Goal: Obtain resource: Download file/media

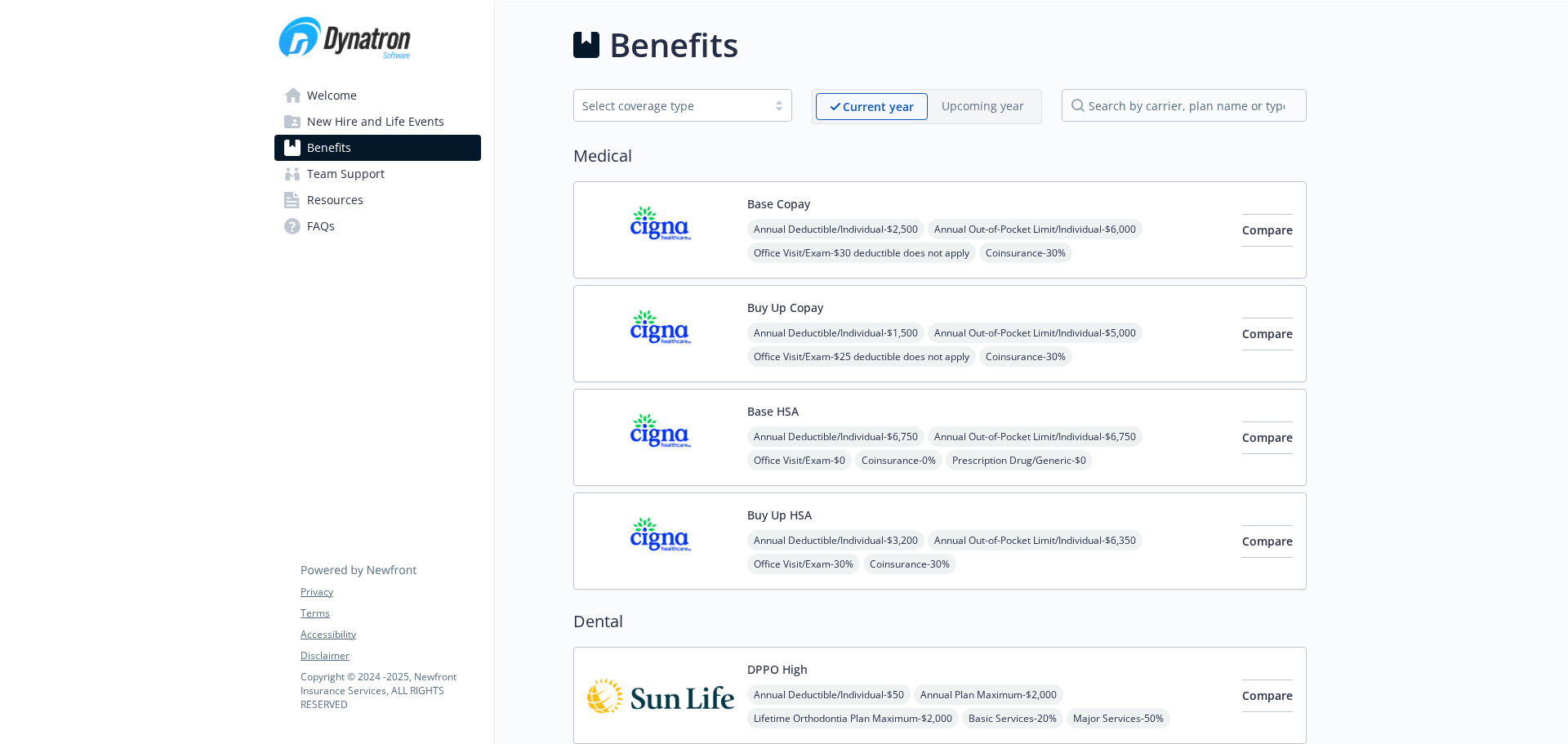
click at [357, 128] on span "New Hire and Life Events" at bounding box center [376, 121] width 137 height 26
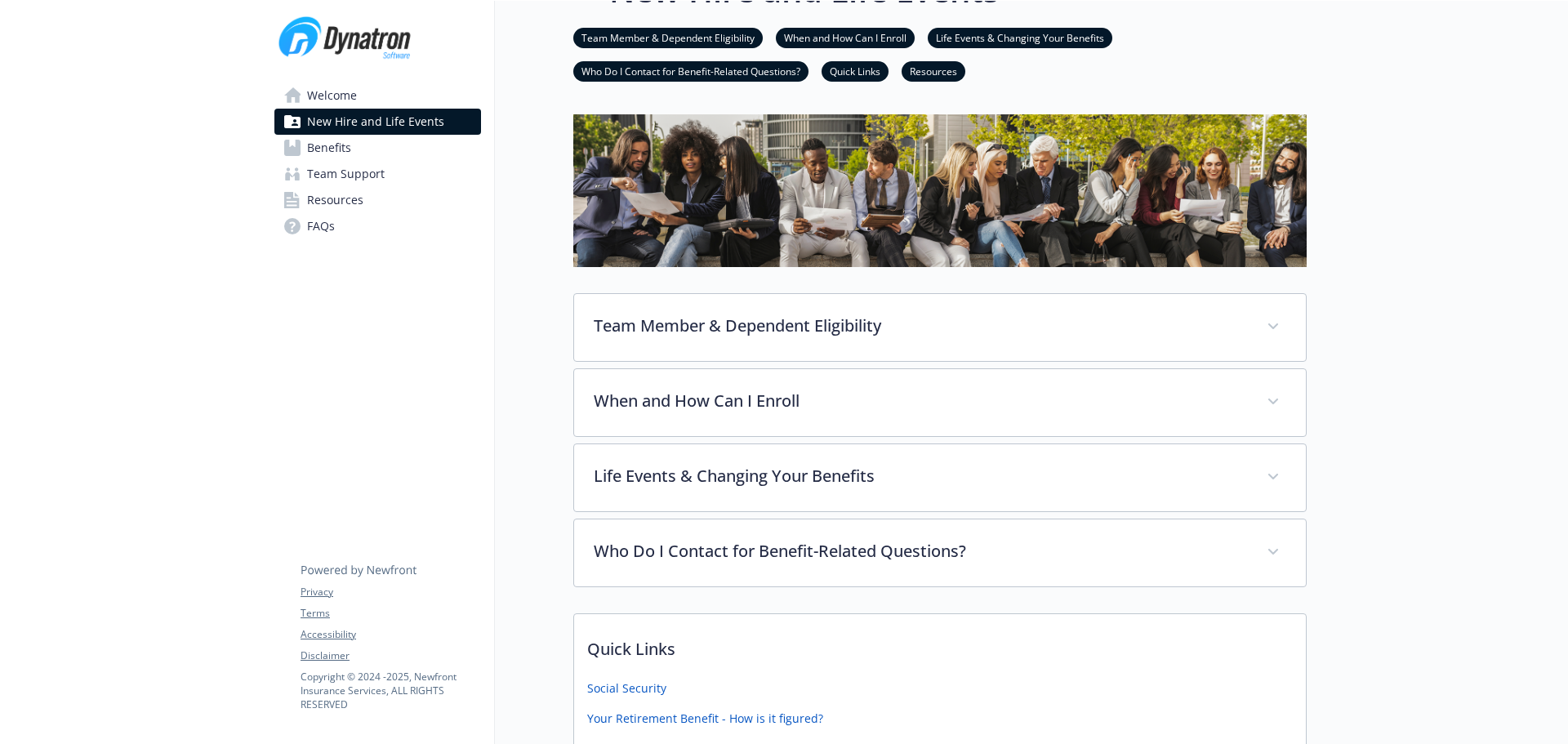
scroll to position [81, 0]
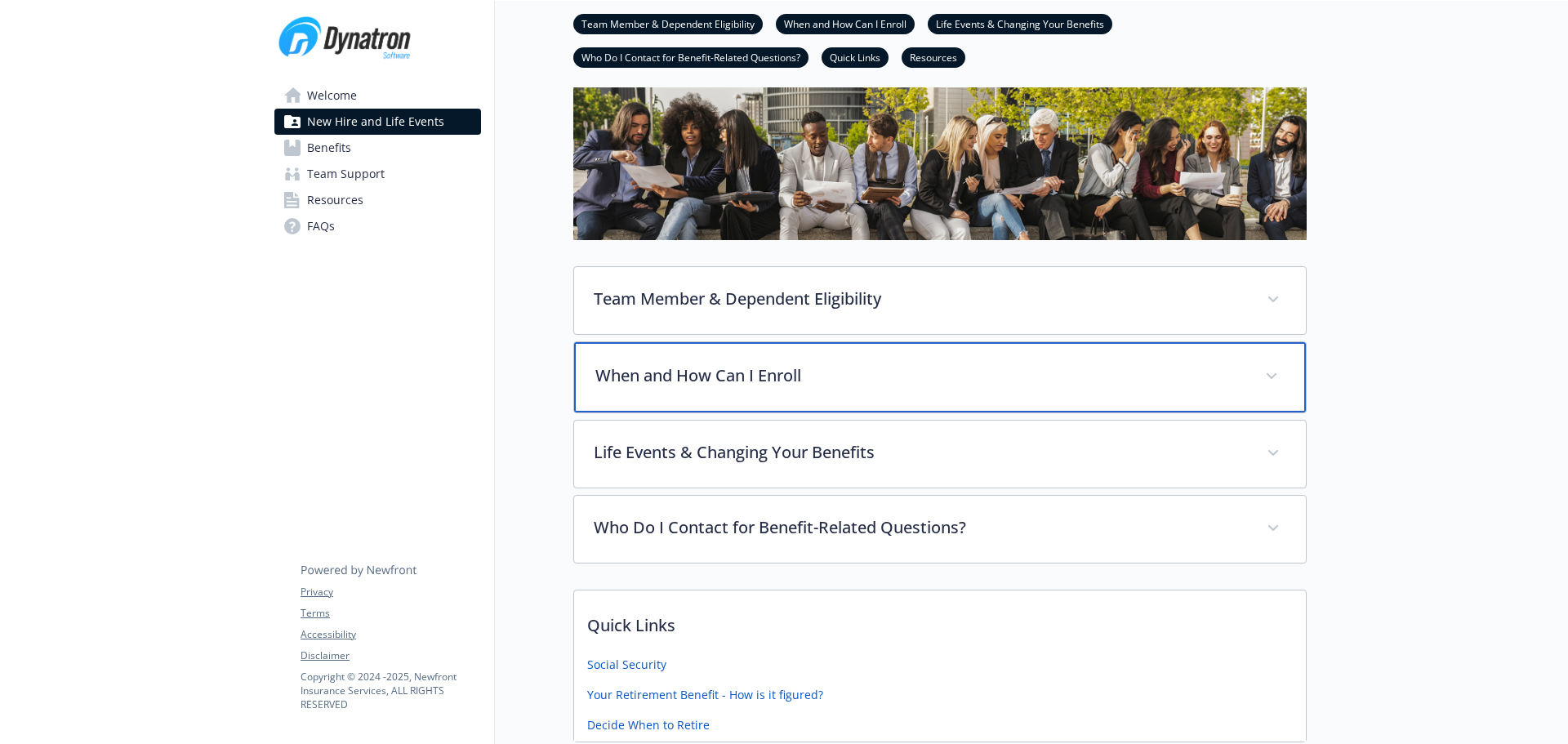
click at [680, 361] on div "When and How Can I Enroll" at bounding box center [940, 377] width 731 height 70
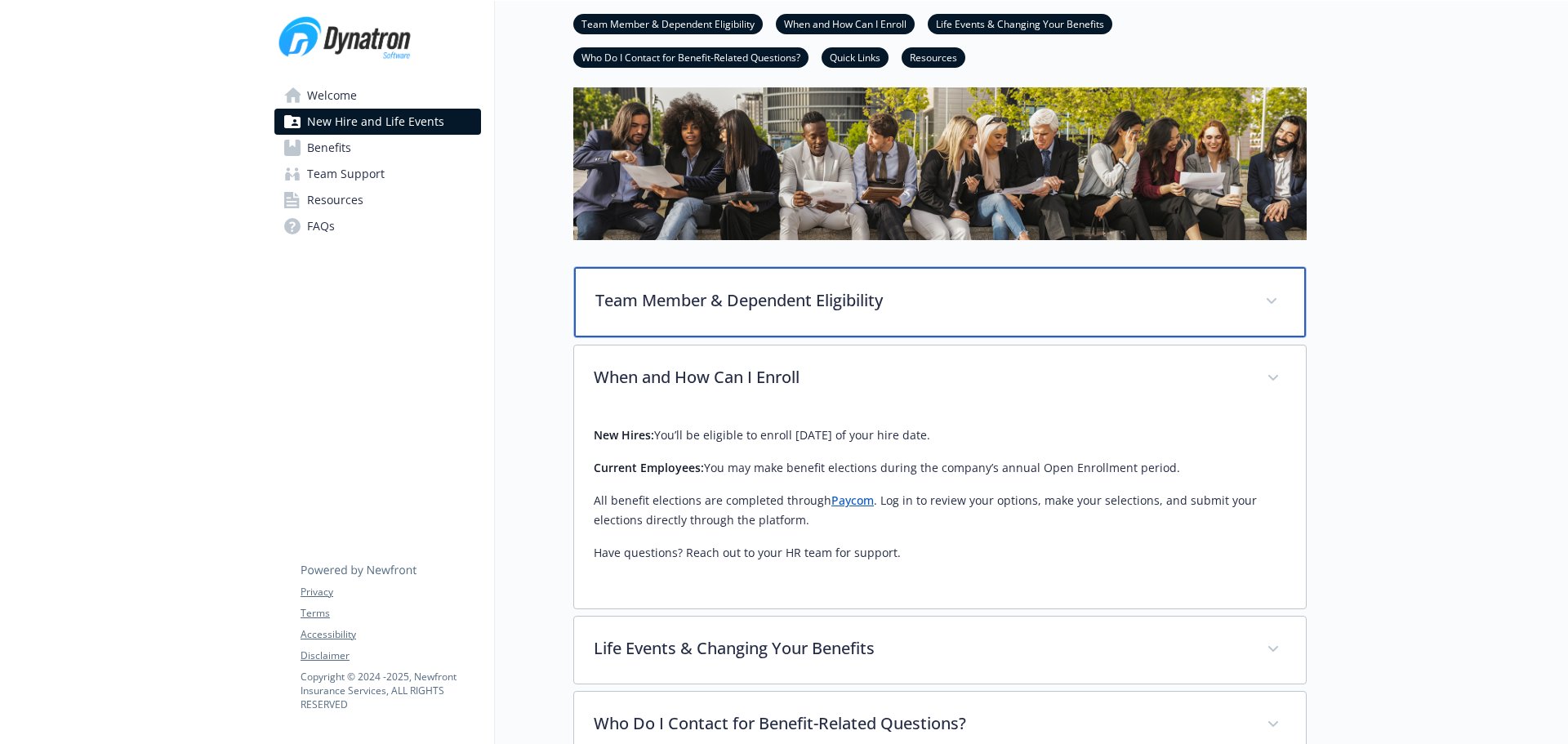
click at [688, 322] on div "Team Member & Dependent Eligibility" at bounding box center [940, 302] width 731 height 70
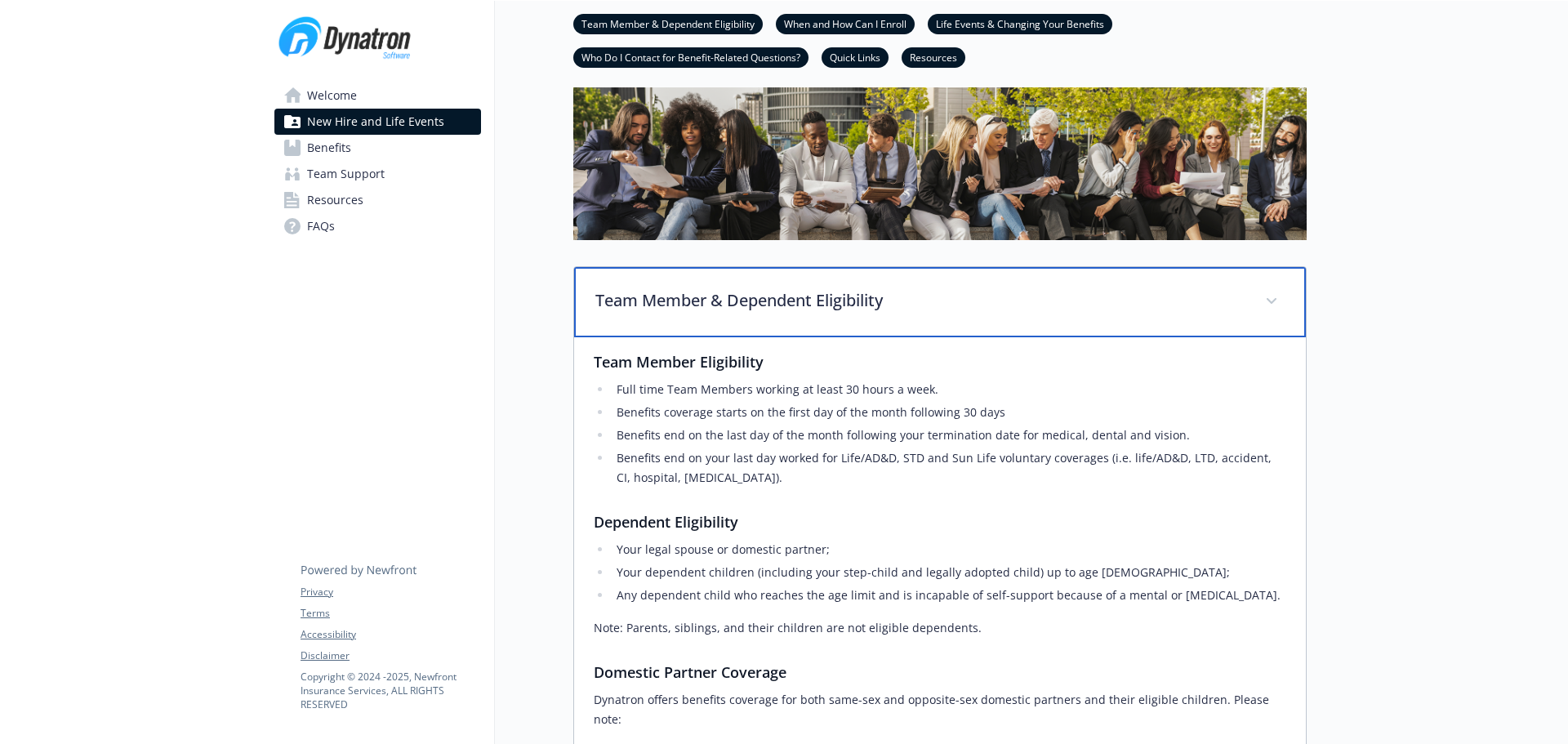
scroll to position [163, 0]
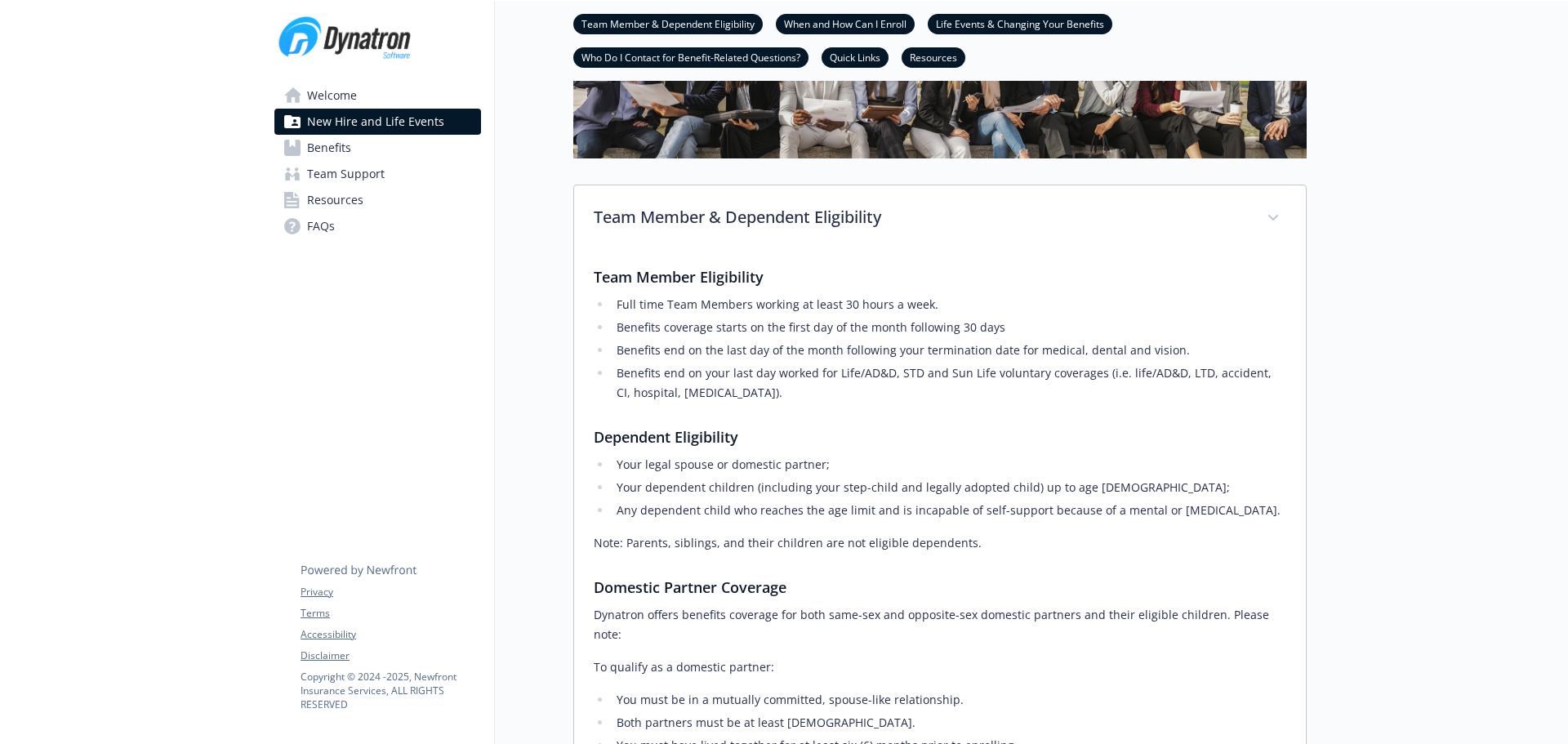
click at [349, 156] on span "Benefits" at bounding box center [329, 147] width 44 height 26
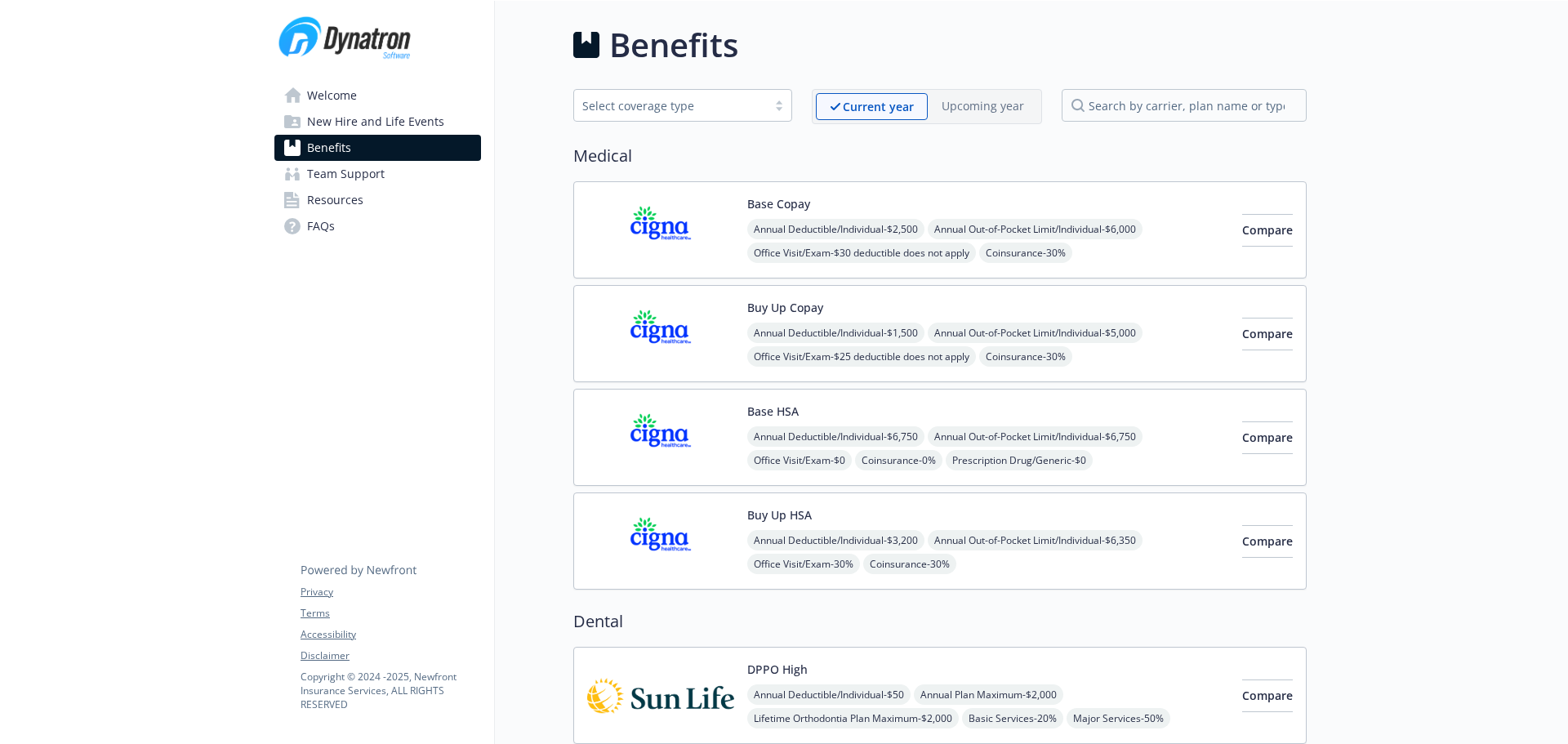
click at [634, 342] on img at bounding box center [660, 333] width 147 height 70
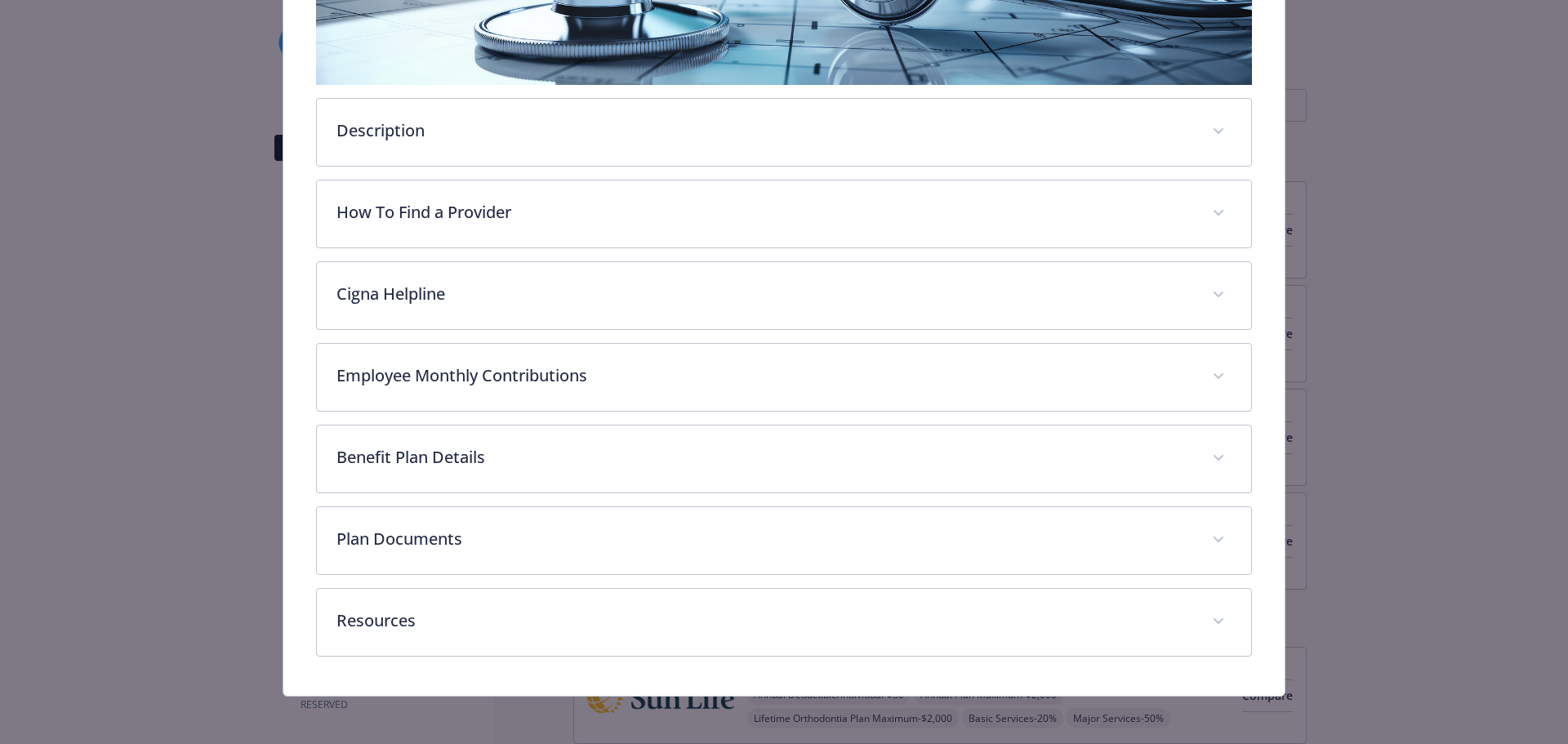
scroll to position [389, 0]
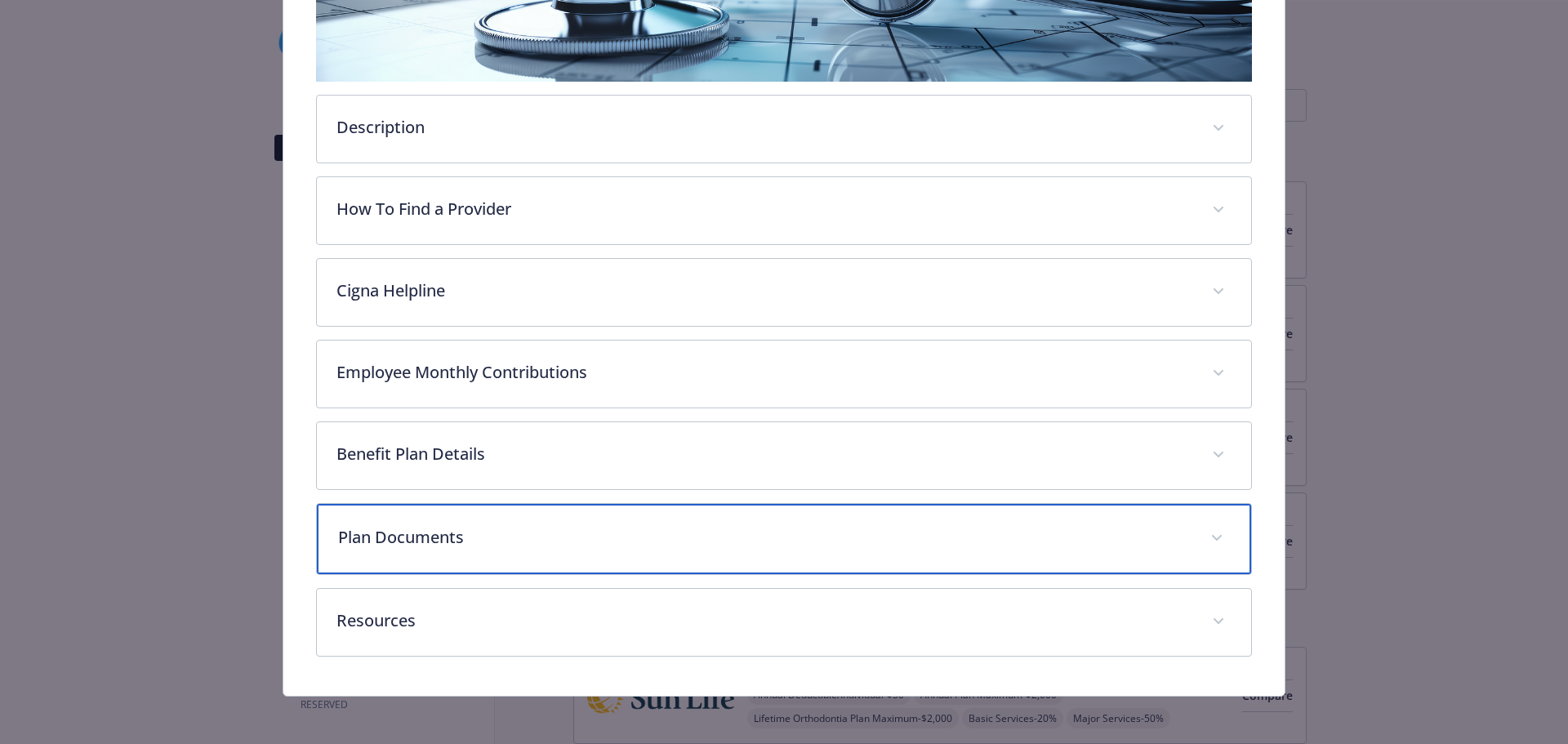
click at [423, 547] on div "Plan Documents" at bounding box center [784, 539] width 935 height 70
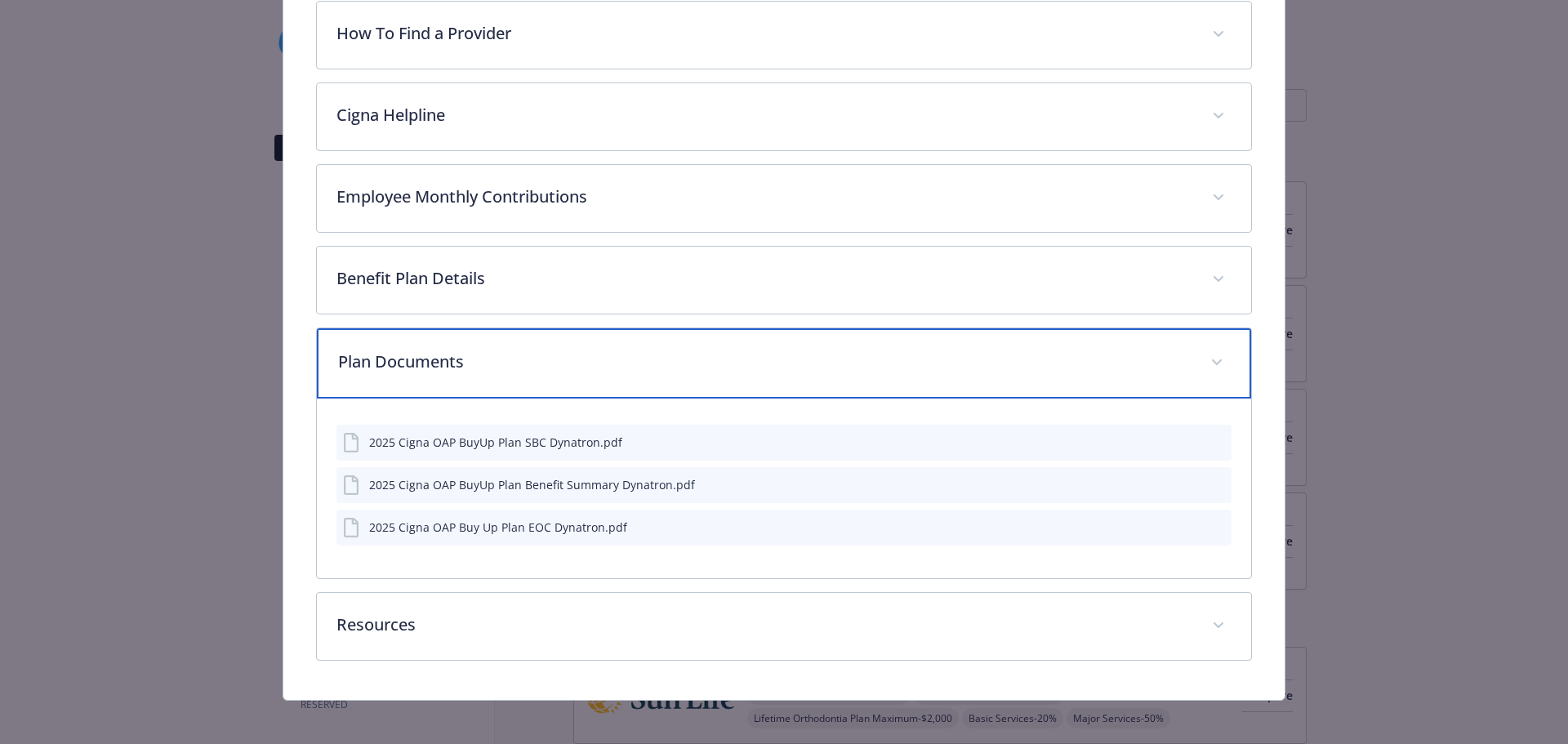
scroll to position [572, 0]
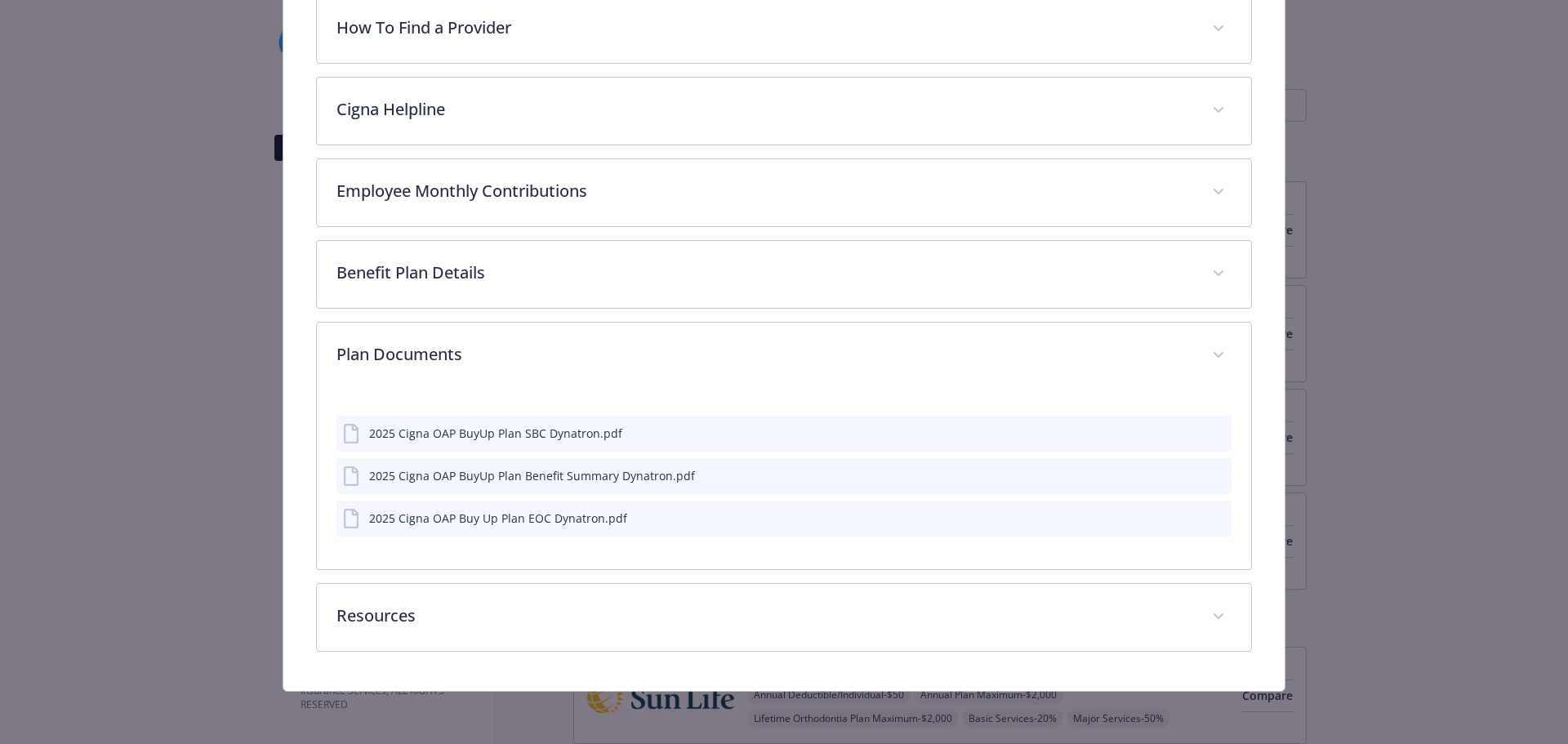
click at [1184, 518] on icon "download file" at bounding box center [1189, 516] width 13 height 13
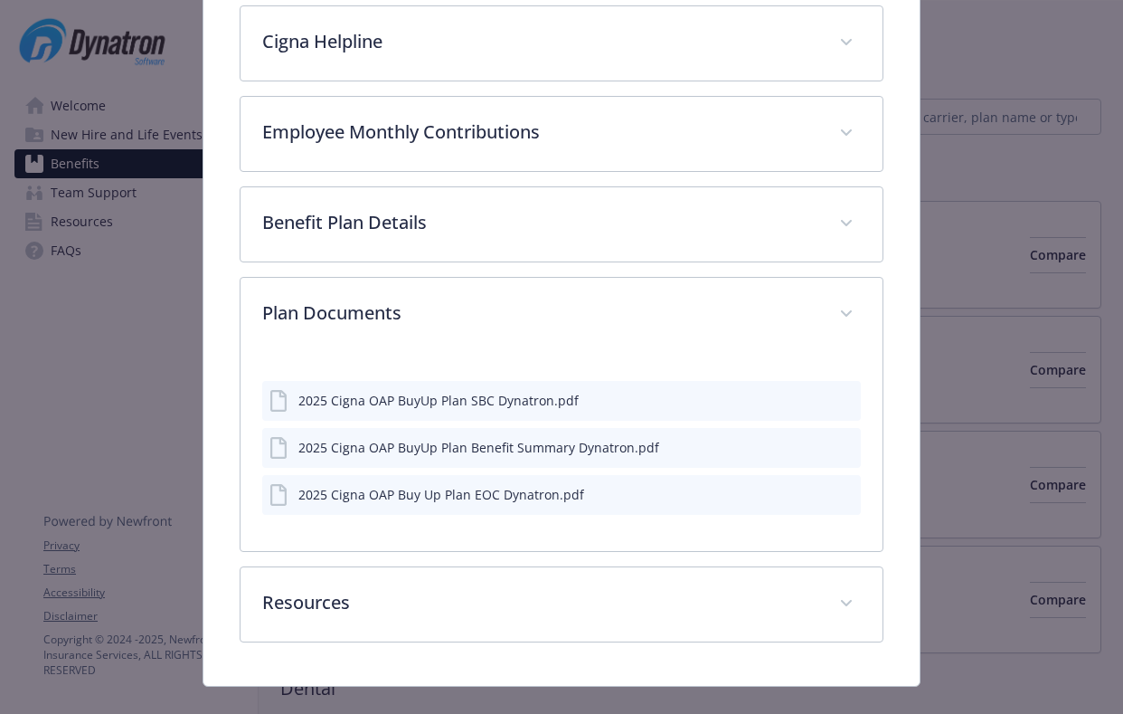
scroll to position [548, 0]
